Goal: Task Accomplishment & Management: Complete application form

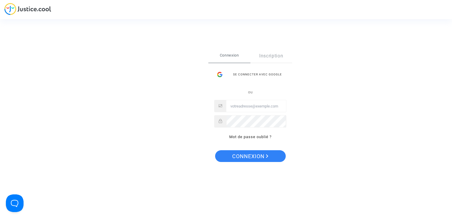
drag, startPoint x: 247, startPoint y: 74, endPoint x: 302, endPoint y: 9, distance: 86.0
click at [247, 74] on div "Se connecter avec Google" at bounding box center [250, 75] width 72 height 12
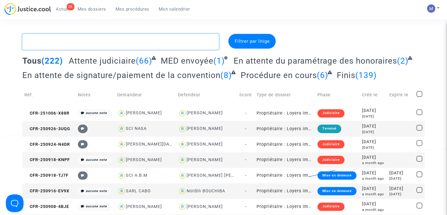
click at [123, 44] on textarea at bounding box center [120, 42] width 197 height 16
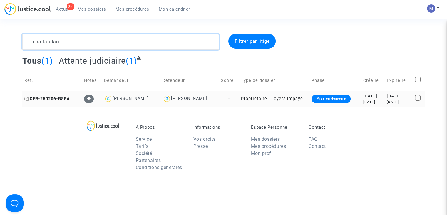
type textarea "challandard"
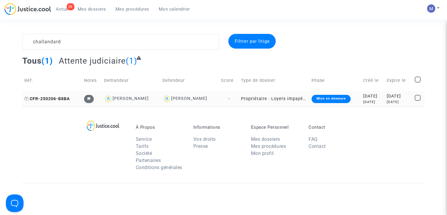
click at [54, 97] on span "CFR-250206-B8BA" at bounding box center [47, 98] width 46 height 5
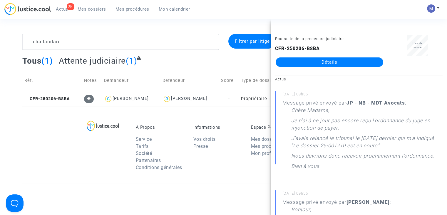
click at [341, 64] on link "Détails" at bounding box center [330, 61] width 108 height 9
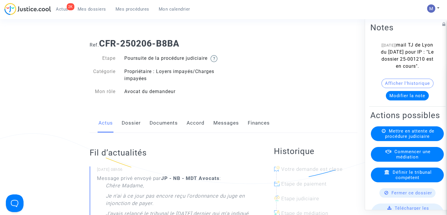
click at [405, 100] on button "Modifier la note" at bounding box center [407, 95] width 43 height 9
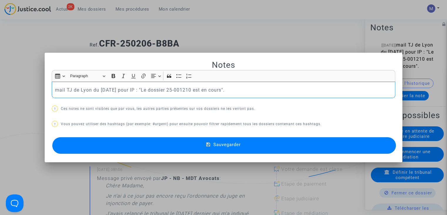
drag, startPoint x: 242, startPoint y: 91, endPoint x: 41, endPoint y: 89, distance: 201.2
click at [41, 89] on div "Notes Rich Text Editor Insert table Insert table Heading Paragraph Paragraph He…" at bounding box center [223, 107] width 447 height 215
click at [81, 89] on p "ordonnance TJ LYON incompétent" at bounding box center [224, 89] width 338 height 7
click at [205, 144] on button "Sauvegarder" at bounding box center [224, 145] width 344 height 16
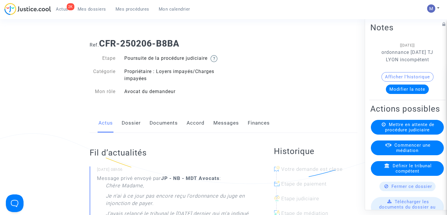
click at [136, 133] on link "Dossier" at bounding box center [131, 122] width 19 height 19
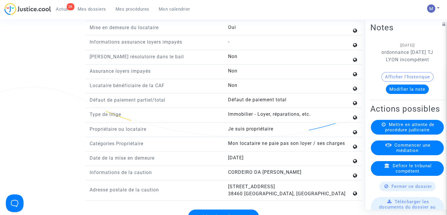
scroll to position [794, 0]
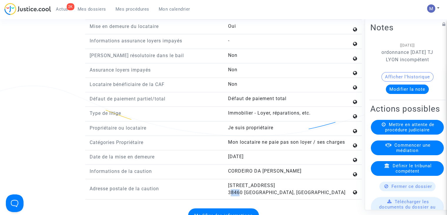
drag, startPoint x: 232, startPoint y: 197, endPoint x: 241, endPoint y: 196, distance: 9.7
click at [241, 195] on span "[STREET_ADDRESS]" at bounding box center [287, 188] width 118 height 13
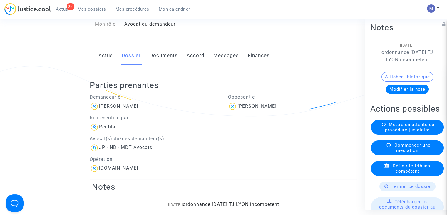
scroll to position [0, 0]
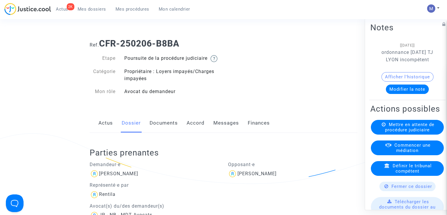
click at [223, 131] on link "Messages" at bounding box center [227, 122] width 26 height 19
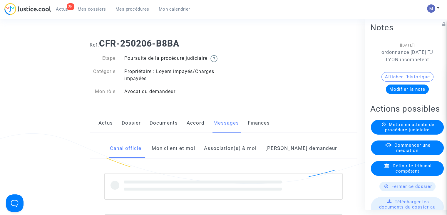
click at [183, 153] on link "Mon client et moi" at bounding box center [174, 148] width 44 height 19
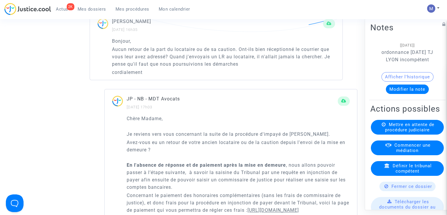
scroll to position [618, 0]
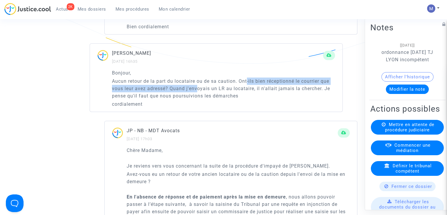
drag, startPoint x: 198, startPoint y: 94, endPoint x: 247, endPoint y: 89, distance: 49.1
click at [247, 89] on p "Aucun retour de la part du locataire ou de sa caution. Ont-ils bien réceptionné…" at bounding box center [223, 88] width 223 height 22
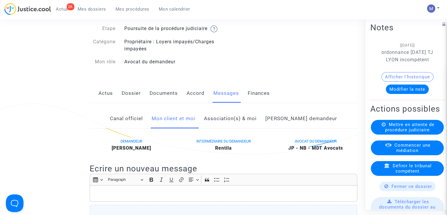
scroll to position [29, 0]
click at [155, 100] on link "Documents" at bounding box center [164, 93] width 28 height 19
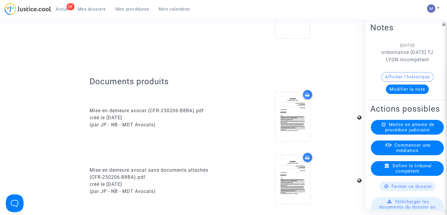
scroll to position [177, 0]
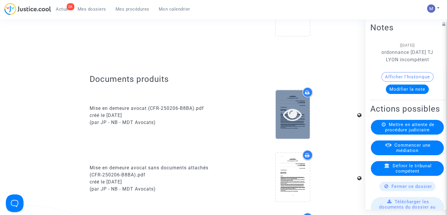
click at [295, 124] on icon at bounding box center [292, 114] width 19 height 19
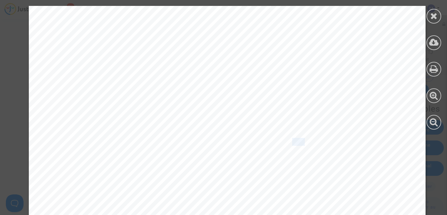
drag, startPoint x: 288, startPoint y: 141, endPoint x: 299, endPoint y: 140, distance: 10.4
click at [299, 140] on span "38460 [GEOGRAPHIC_DATA]" at bounding box center [342, 141] width 101 height 7
click at [434, 20] on div at bounding box center [434, 16] width 15 height 15
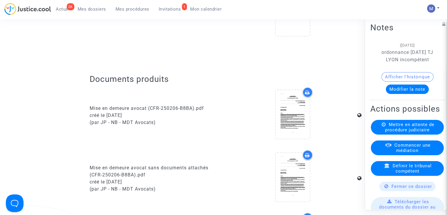
click at [408, 94] on button "Modifier la note" at bounding box center [407, 88] width 43 height 9
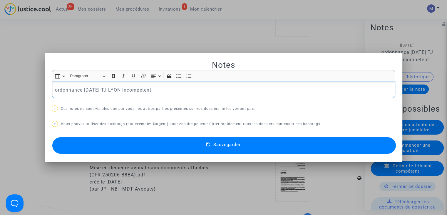
scroll to position [0, 0]
click at [162, 88] on p "ordonnance [DATE] TJ LYON incompétent" at bounding box center [224, 89] width 338 height 7
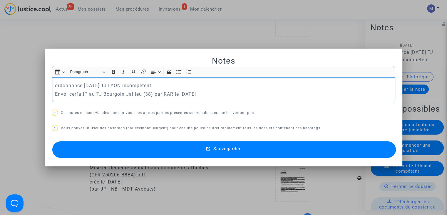
click at [70, 93] on p "Envoi cerfa IP au TJ Bourgoin Jallieu (38) par RAR le [DATE]" at bounding box center [224, 93] width 338 height 7
click at [174, 150] on button "Sauvegarder" at bounding box center [224, 149] width 344 height 16
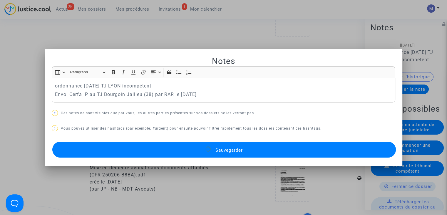
scroll to position [177, 0]
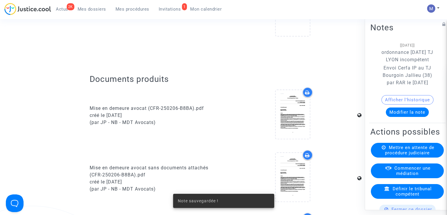
click at [99, 10] on span "Mes dossiers" at bounding box center [92, 8] width 29 height 5
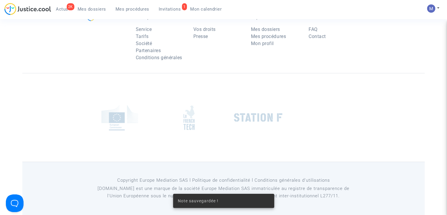
scroll to position [177, 0]
click at [175, 9] on span "Invitations" at bounding box center [170, 8] width 22 height 5
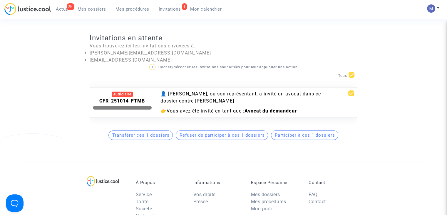
click at [306, 138] on span "Participer à ces 1 dossiers" at bounding box center [305, 134] width 60 height 5
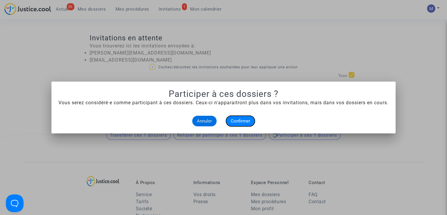
drag, startPoint x: 244, startPoint y: 122, endPoint x: 164, endPoint y: 53, distance: 105.1
click at [244, 122] on span "Confirmer" at bounding box center [240, 120] width 19 height 5
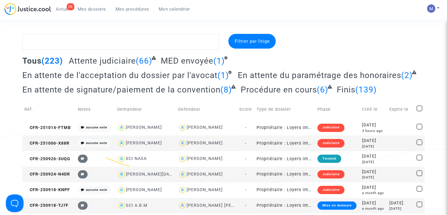
click at [191, 75] on span "En attente de l'acceptation du dossier par l'avocat" at bounding box center [119, 75] width 195 height 10
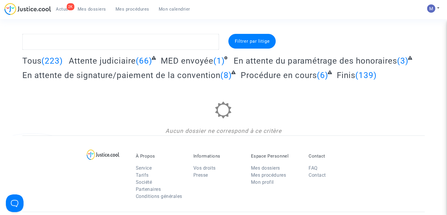
click at [255, 60] on span "En attente du paramétrage des honoraires" at bounding box center [316, 61] width 164 height 10
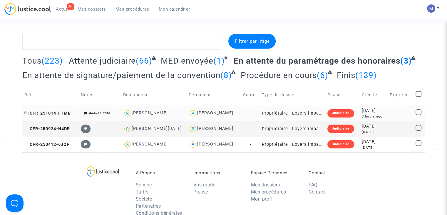
click at [51, 111] on span "CFR-251014-FTMB" at bounding box center [47, 113] width 46 height 5
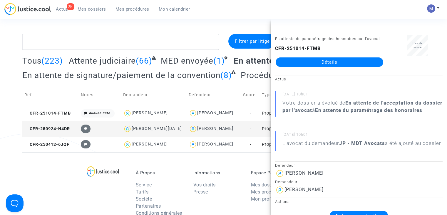
click at [314, 63] on link "Détails" at bounding box center [330, 61] width 108 height 9
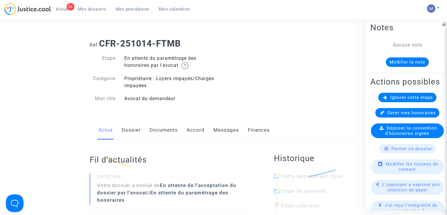
click at [133, 128] on link "Dossier" at bounding box center [131, 129] width 19 height 19
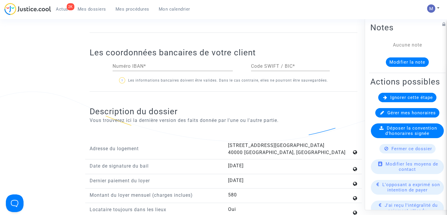
scroll to position [471, 0]
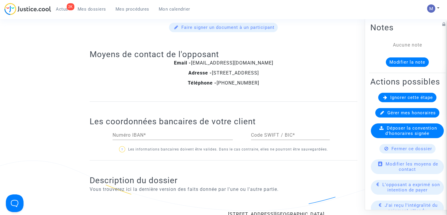
click at [381, 115] on icon at bounding box center [383, 112] width 4 height 4
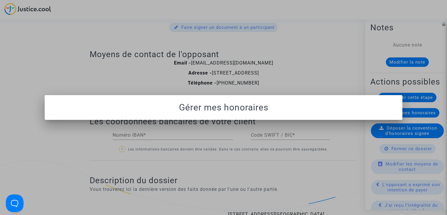
scroll to position [0, 0]
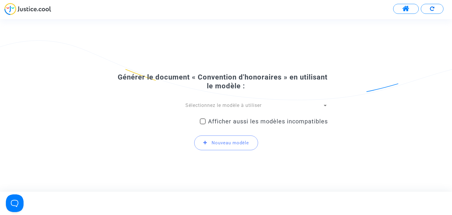
click at [235, 104] on span "Sélectionnez le modèle à utiliser" at bounding box center [223, 105] width 76 height 6
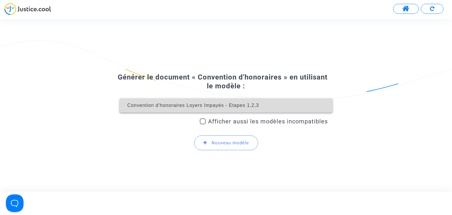
click at [238, 106] on span "Convention d'honoraires Loyers Impayés - Etapes 1,2,3" at bounding box center [192, 105] width 131 height 5
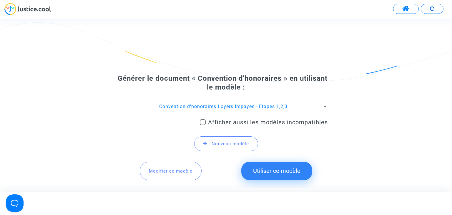
click at [272, 176] on button "Utiliser ce modèle" at bounding box center [276, 171] width 71 height 18
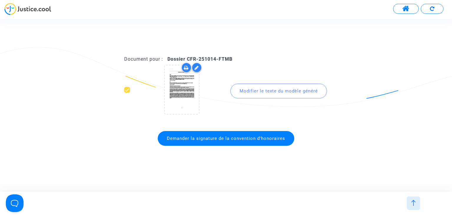
click at [244, 139] on span "Demander la signature de la convention d'honoraires" at bounding box center [226, 138] width 118 height 5
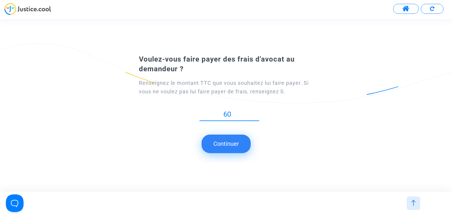
type input "60"
click at [237, 141] on button "Continuer" at bounding box center [226, 143] width 49 height 18
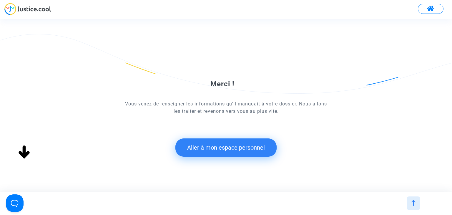
click at [233, 145] on button "Aller à mon espace personnel" at bounding box center [225, 147] width 101 height 18
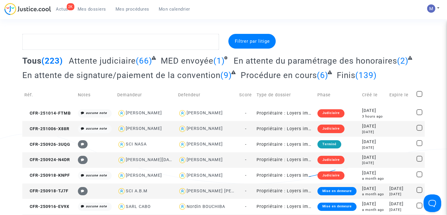
click at [121, 61] on span "Attente judiciaire" at bounding box center [102, 61] width 67 height 10
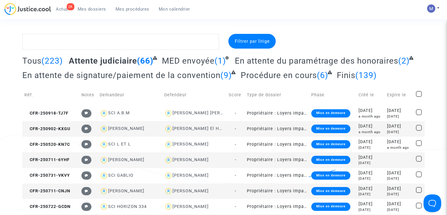
click at [255, 60] on span "En attente du paramétrage des honoraires" at bounding box center [317, 61] width 164 height 10
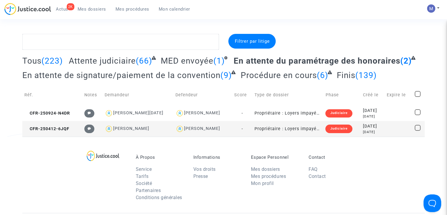
click at [106, 60] on span "Attente judiciaire" at bounding box center [102, 61] width 67 height 10
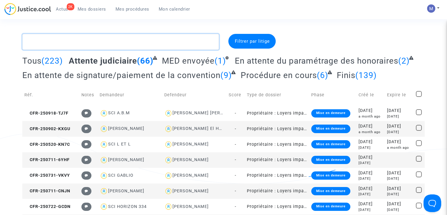
click at [76, 45] on textarea at bounding box center [120, 42] width 197 height 16
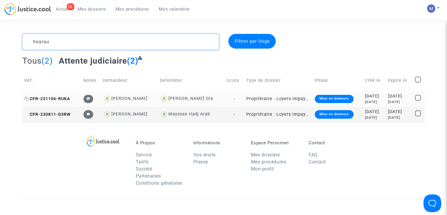
type textarea "hoarau"
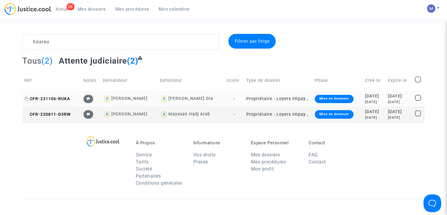
click at [66, 97] on span "CFR-231106-RUKA" at bounding box center [47, 98] width 46 height 5
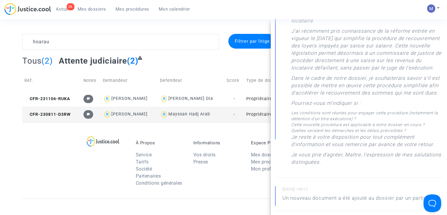
scroll to position [118, 0]
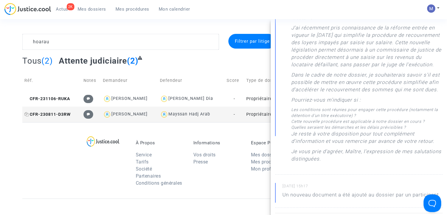
click at [61, 112] on span "CFR-230811-D3RW" at bounding box center [47, 114] width 46 height 5
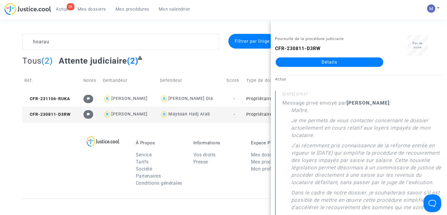
click at [52, 152] on div "À Propos Service Tarifs Société Partenaires Conditions générales Informations V…" at bounding box center [223, 160] width 403 height 76
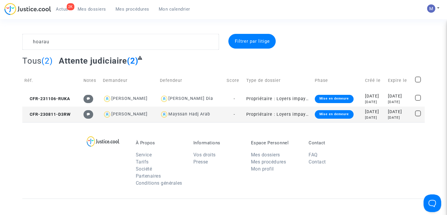
click at [94, 9] on span "Mes dossiers" at bounding box center [92, 8] width 29 height 5
